Goal: Task Accomplishment & Management: Use online tool/utility

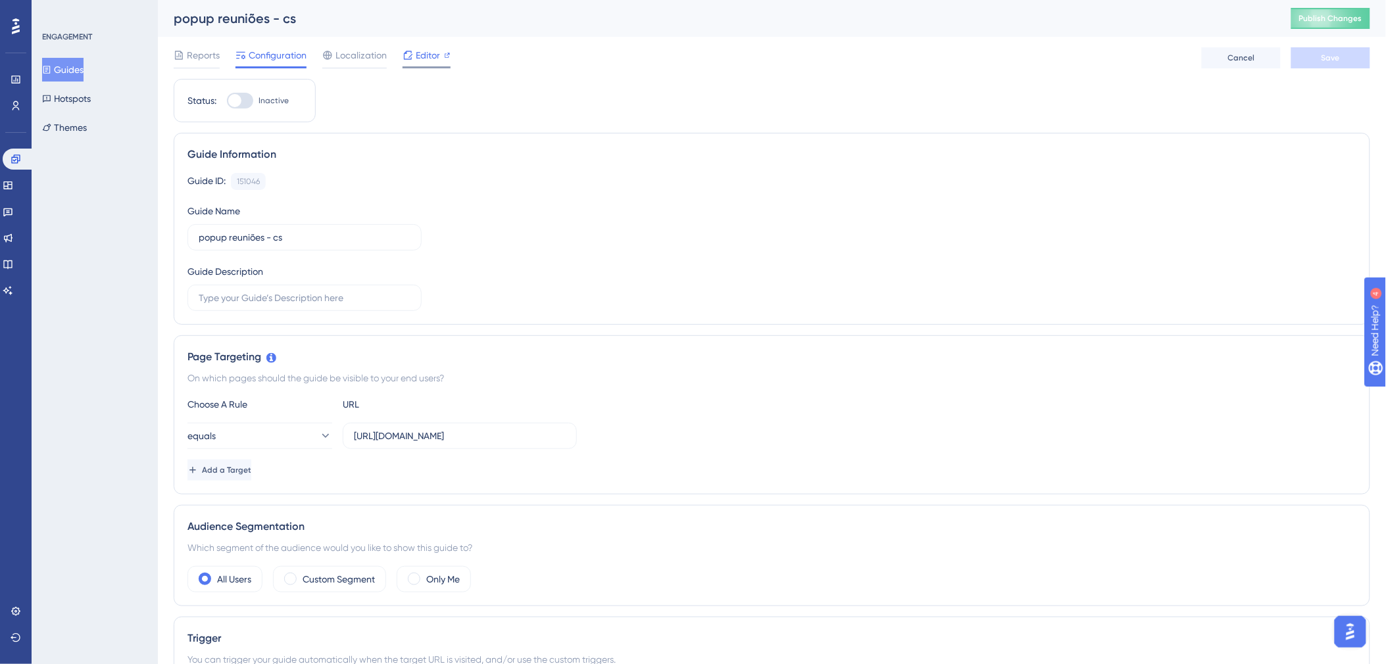
click at [419, 53] on span "Editor" at bounding box center [428, 55] width 24 height 16
click at [437, 60] on span "Editor" at bounding box center [428, 55] width 24 height 16
click at [13, 232] on link at bounding box center [8, 238] width 11 height 21
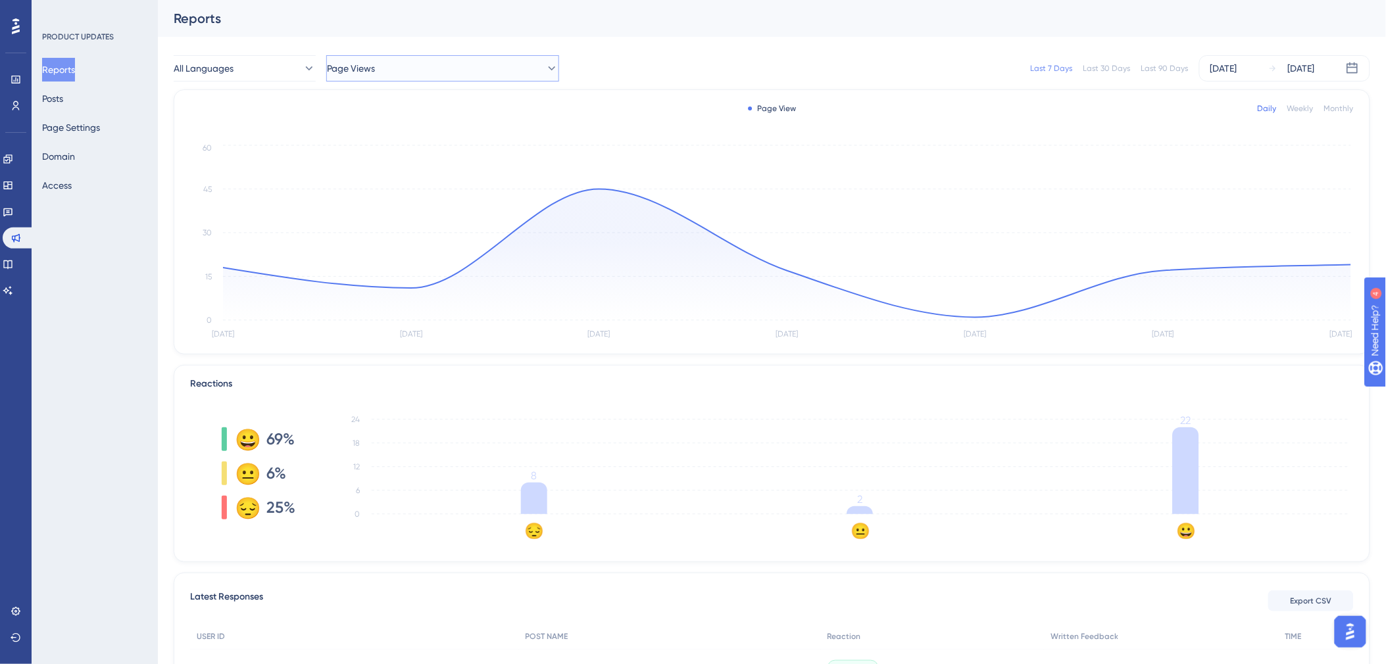
click at [470, 75] on button "Page Views" at bounding box center [442, 68] width 233 height 26
click at [450, 134] on span "Release Note - Agosto 2025" at bounding box center [393, 135] width 116 height 16
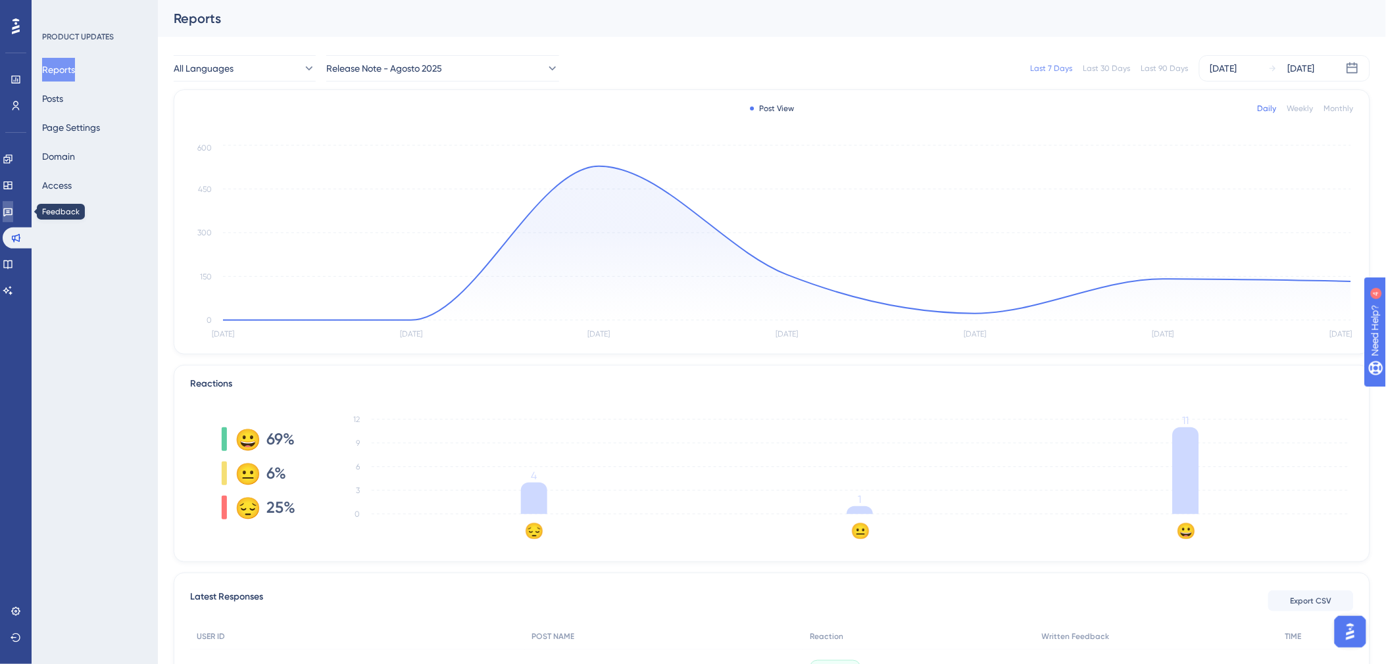
click at [12, 211] on icon at bounding box center [7, 212] width 9 height 9
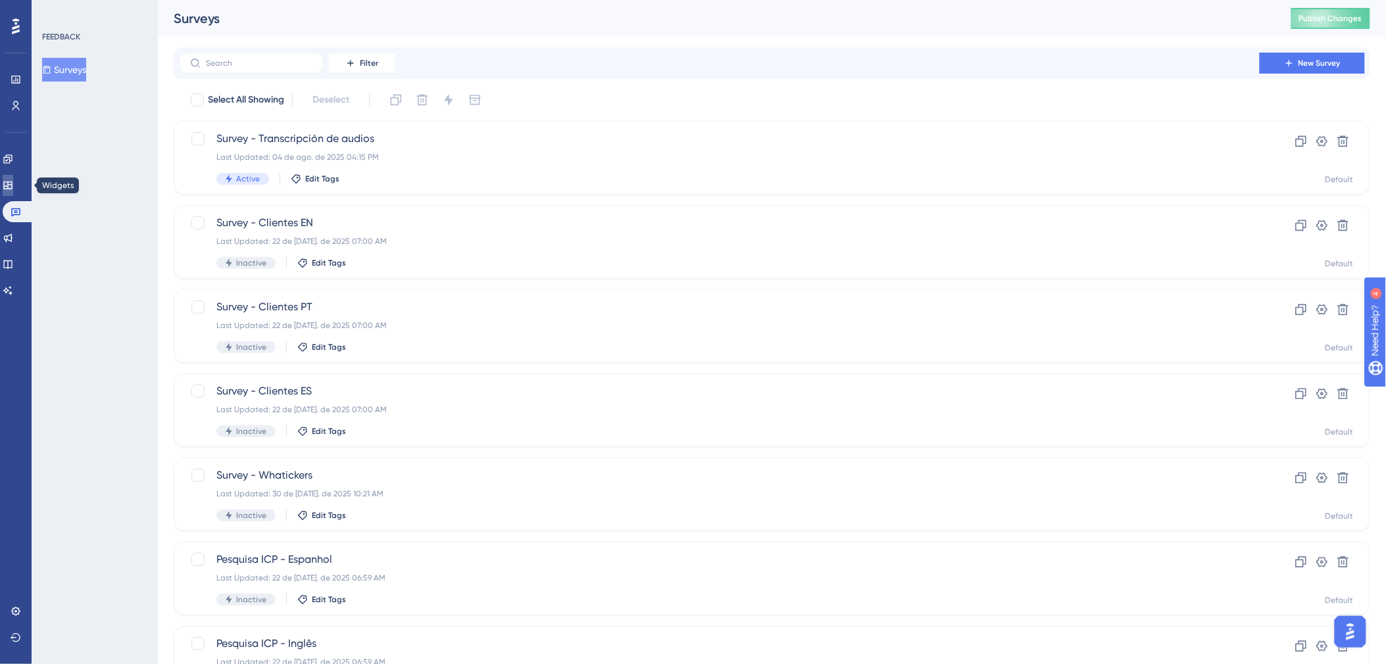
click at [12, 185] on icon at bounding box center [7, 186] width 9 height 8
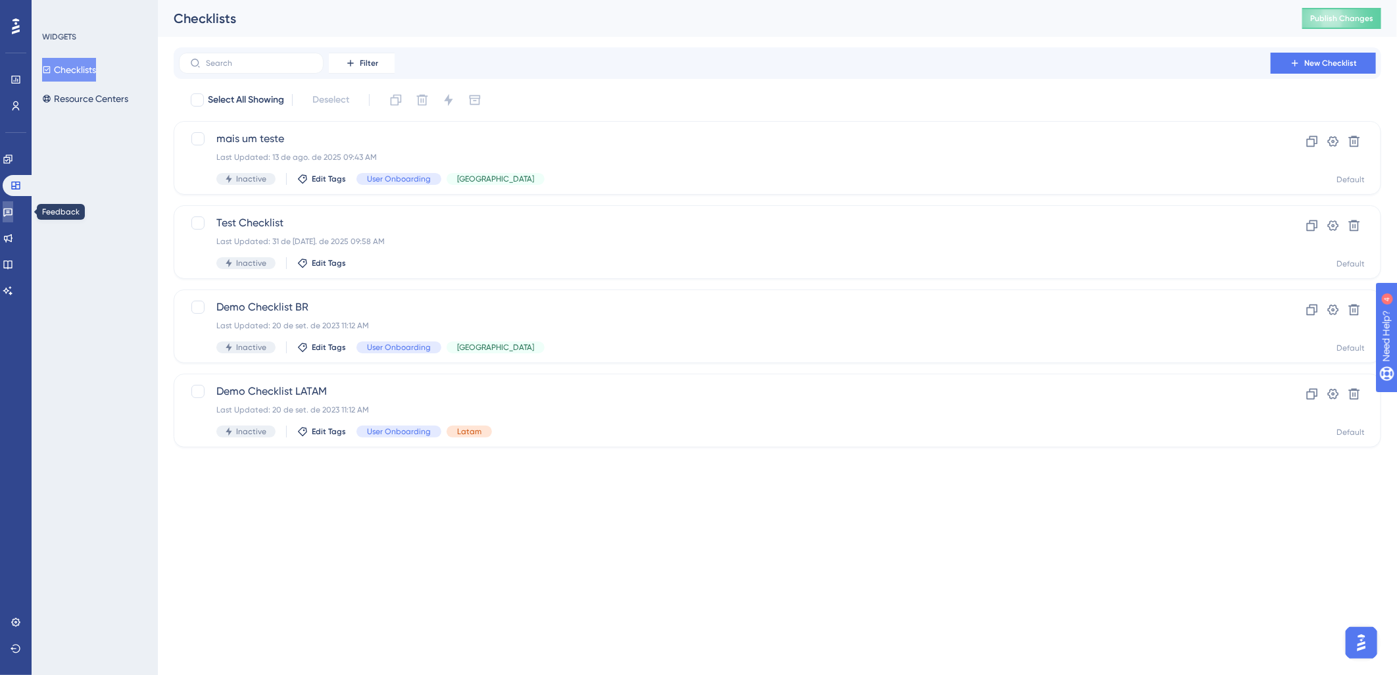
click at [12, 211] on icon at bounding box center [7, 212] width 9 height 9
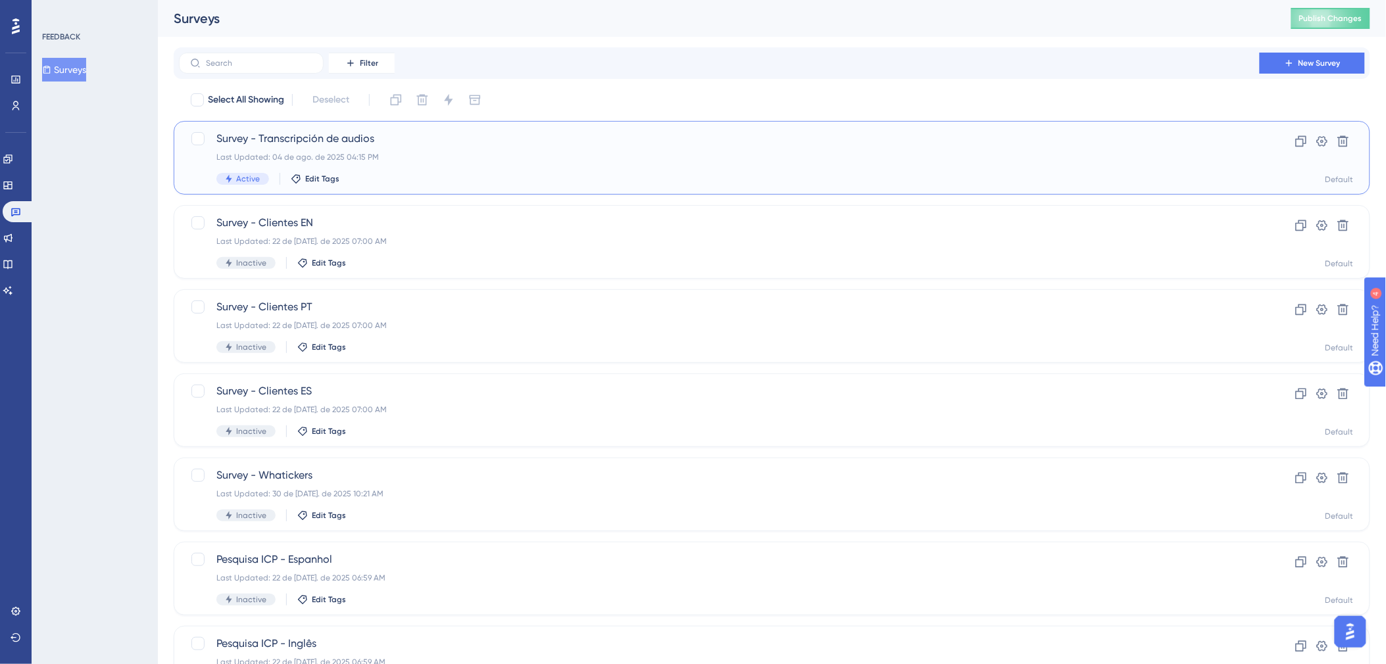
click at [520, 173] on div "Active Edit Tags" at bounding box center [719, 179] width 1006 height 12
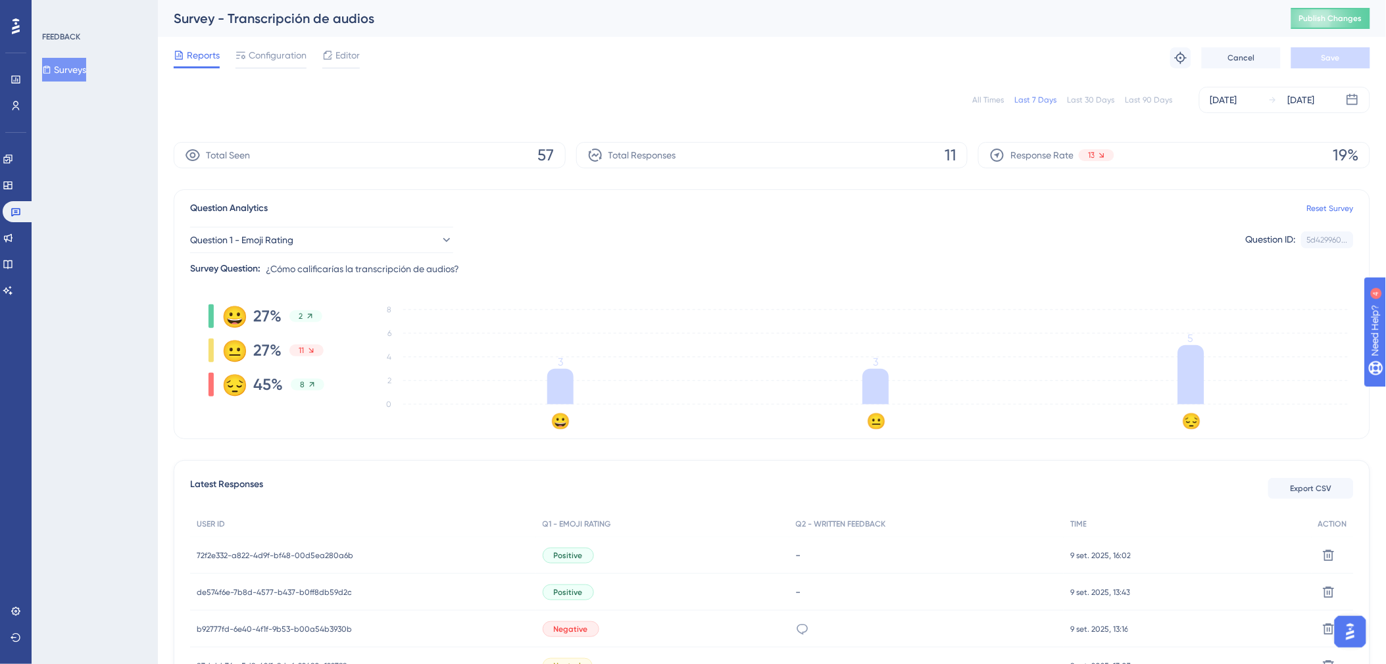
click at [988, 97] on div "All Times" at bounding box center [989, 100] width 32 height 11
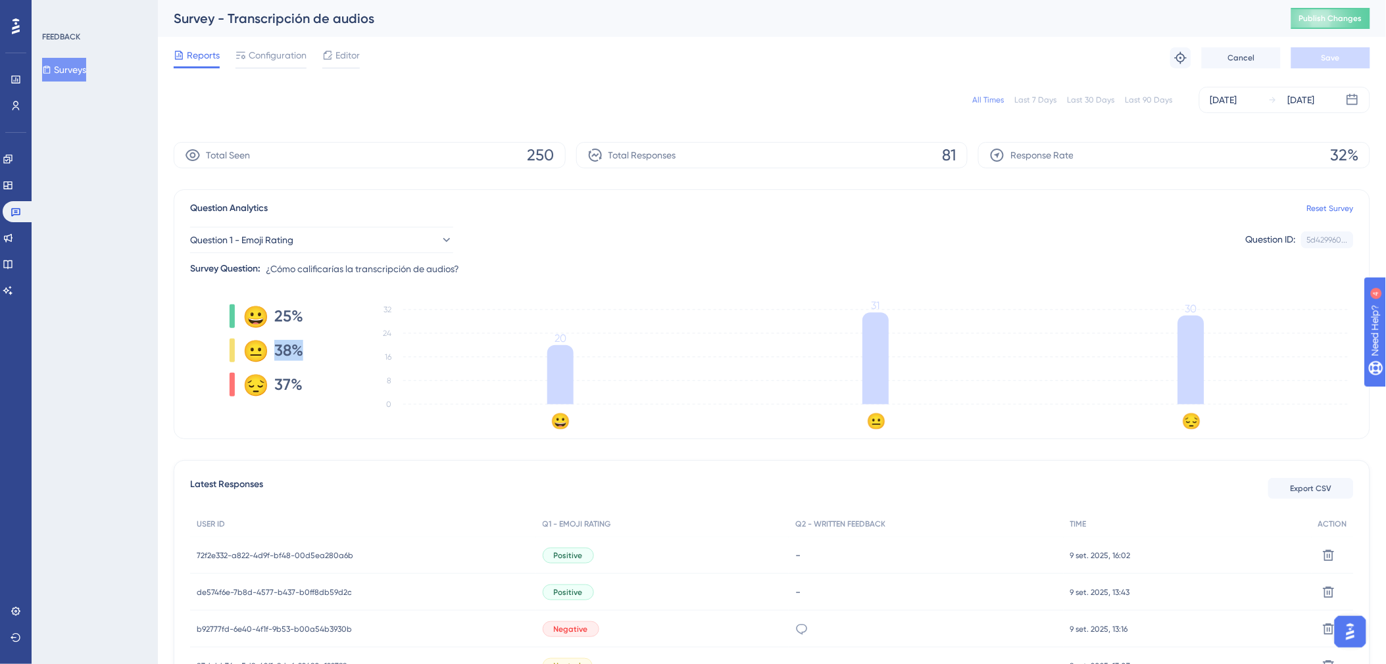
drag, startPoint x: 276, startPoint y: 350, endPoint x: 301, endPoint y: 350, distance: 25.0
click at [301, 350] on span "38%" at bounding box center [288, 350] width 29 height 21
drag, startPoint x: 301, startPoint y: 350, endPoint x: 271, endPoint y: 386, distance: 47.2
click at [271, 386] on div "😀 25% 😐 38% 😔 37%" at bounding box center [266, 350] width 153 height 105
drag, startPoint x: 271, startPoint y: 386, endPoint x: 311, endPoint y: 418, distance: 51.5
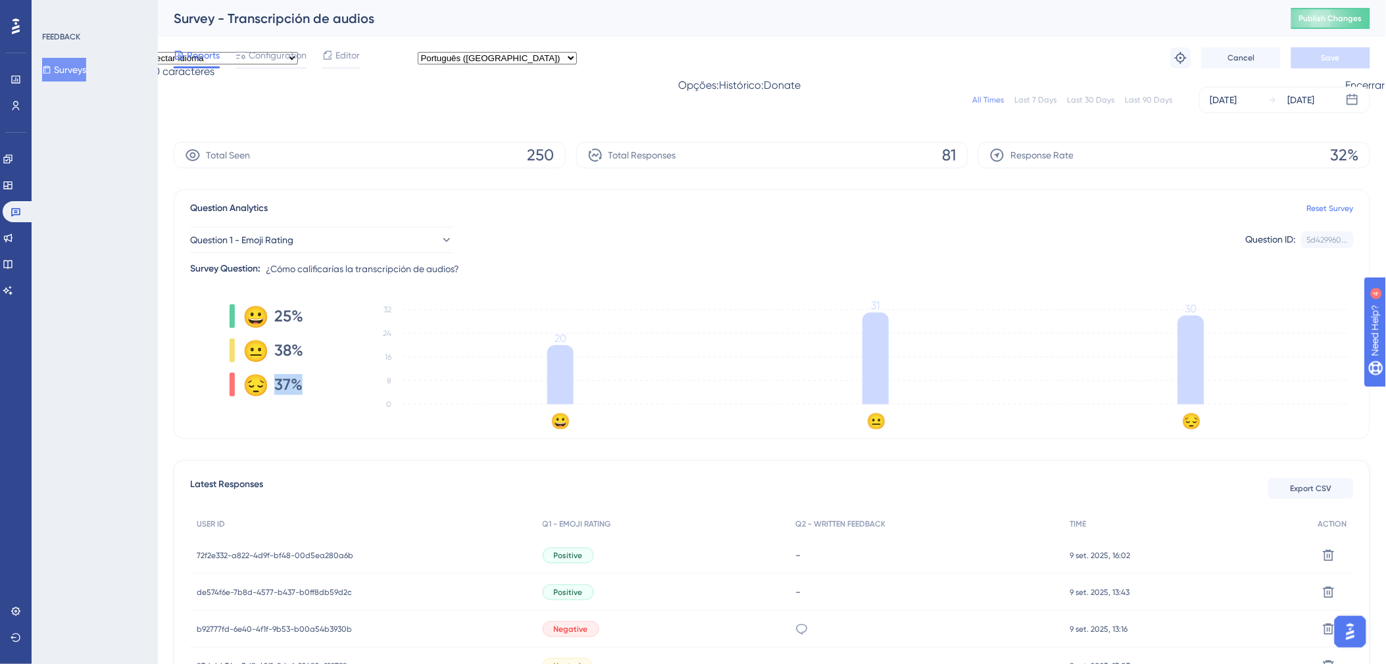
click at [311, 418] on div "😀 25% 😐 38% 😔 37% 😀 😐 😔 0 8 16 24 32 20 31 30" at bounding box center [771, 364] width 1163 height 132
